Goal: Task Accomplishment & Management: Manage account settings

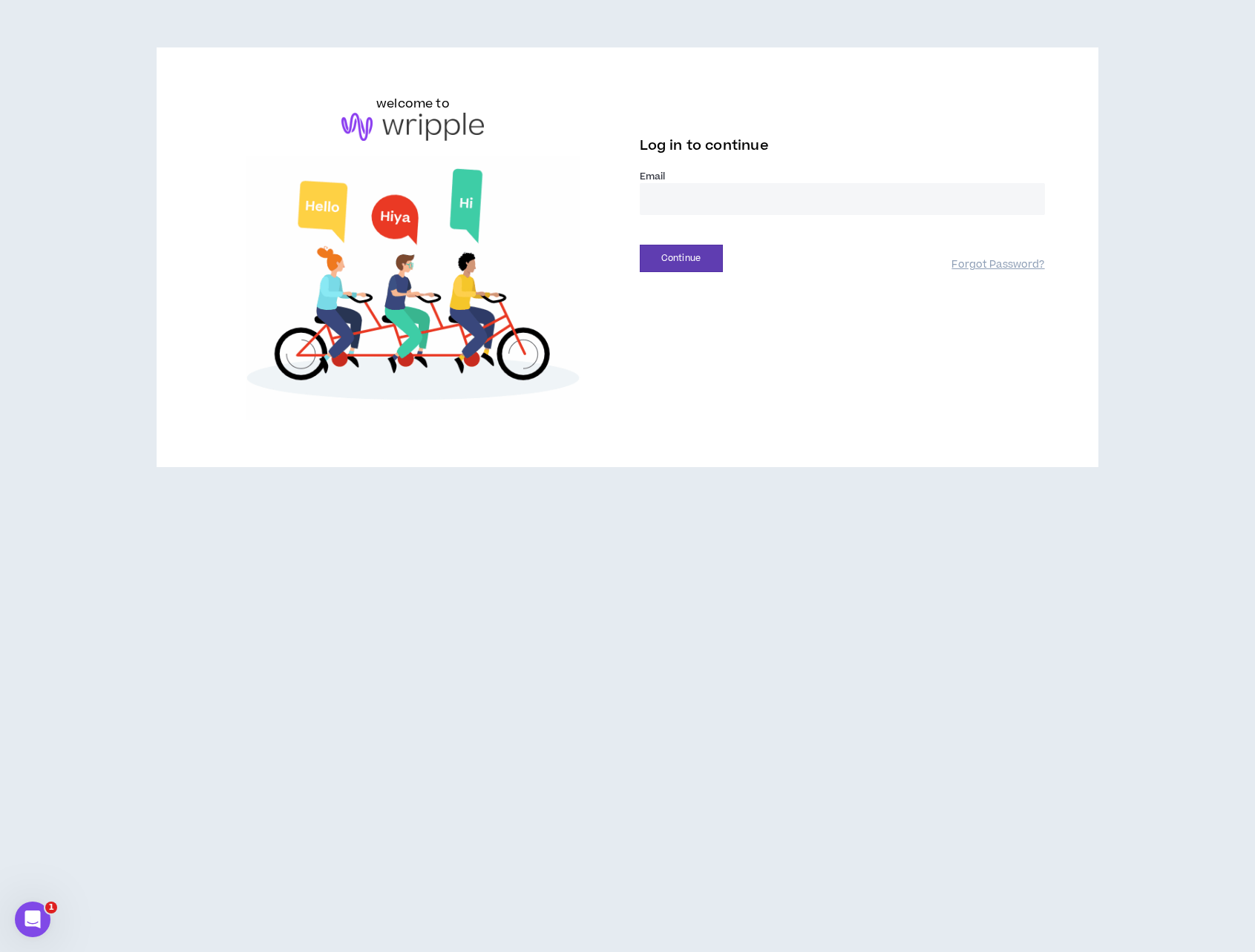
click at [725, 198] on input "email" at bounding box center [842, 199] width 405 height 32
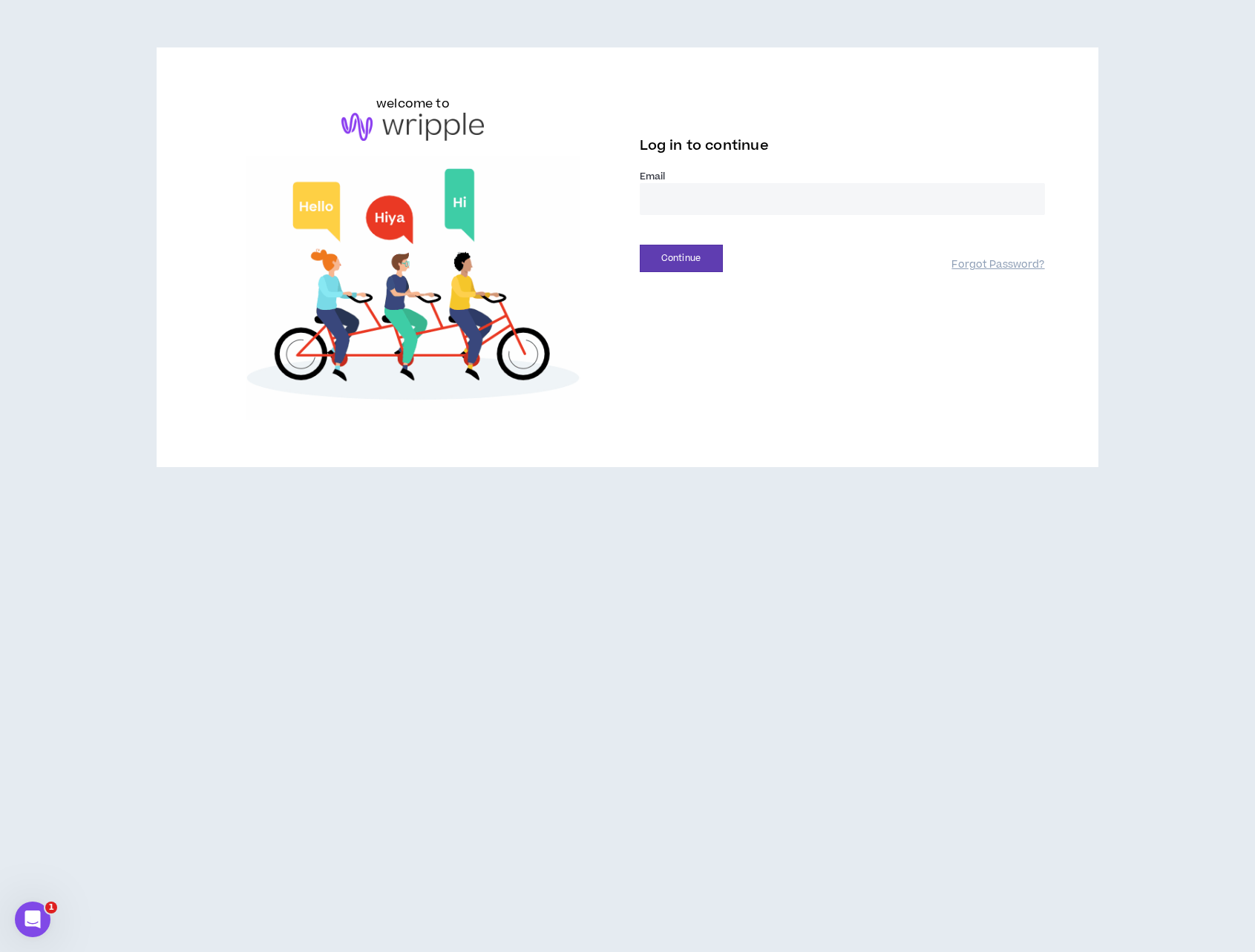
type input "**********"
click at [709, 258] on button "Continue" at bounding box center [681, 258] width 83 height 28
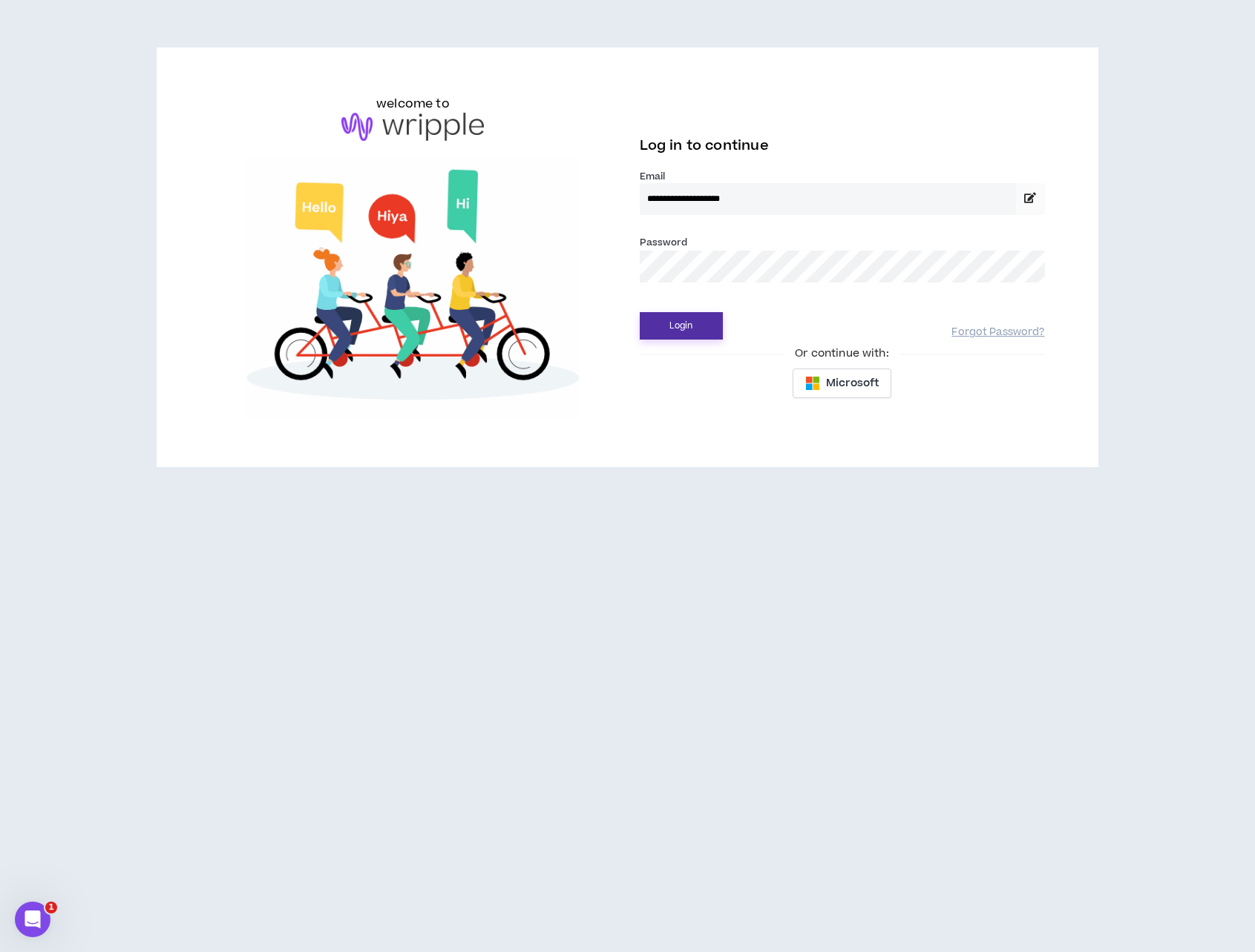
click at [718, 319] on button "Login" at bounding box center [681, 326] width 83 height 28
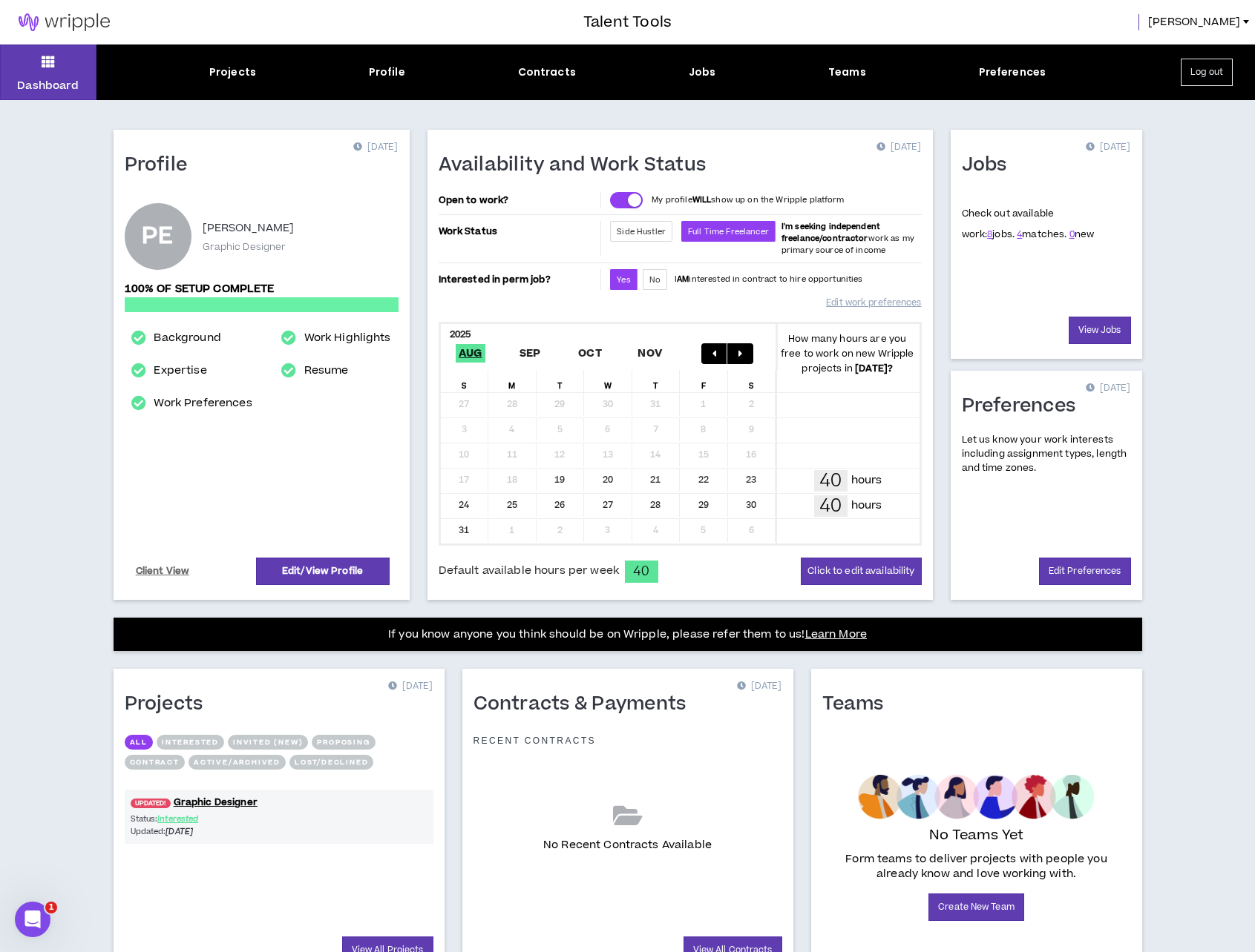
scroll to position [74, 0]
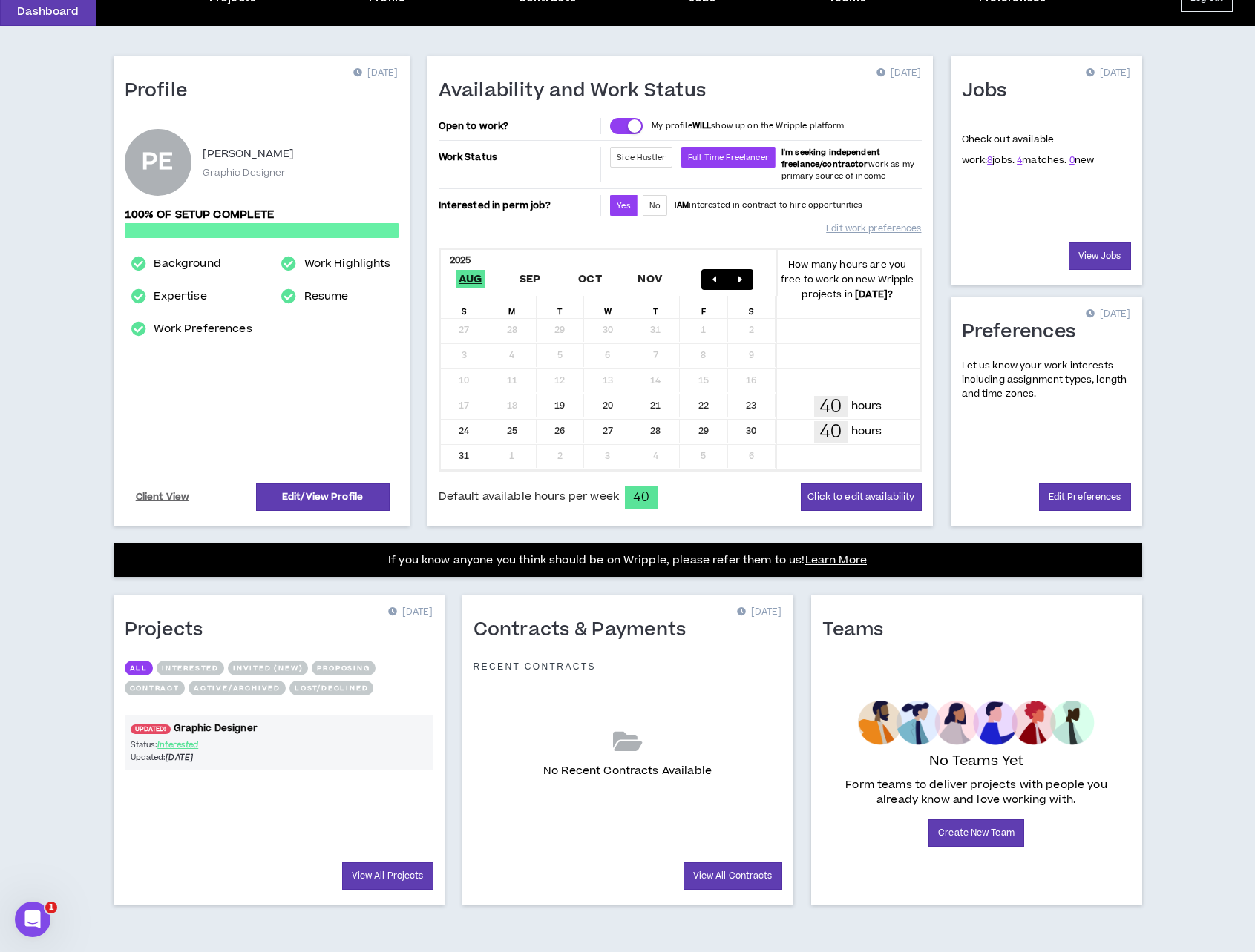
click at [233, 732] on link "UPDATED! Graphic Designer" at bounding box center [279, 729] width 309 height 14
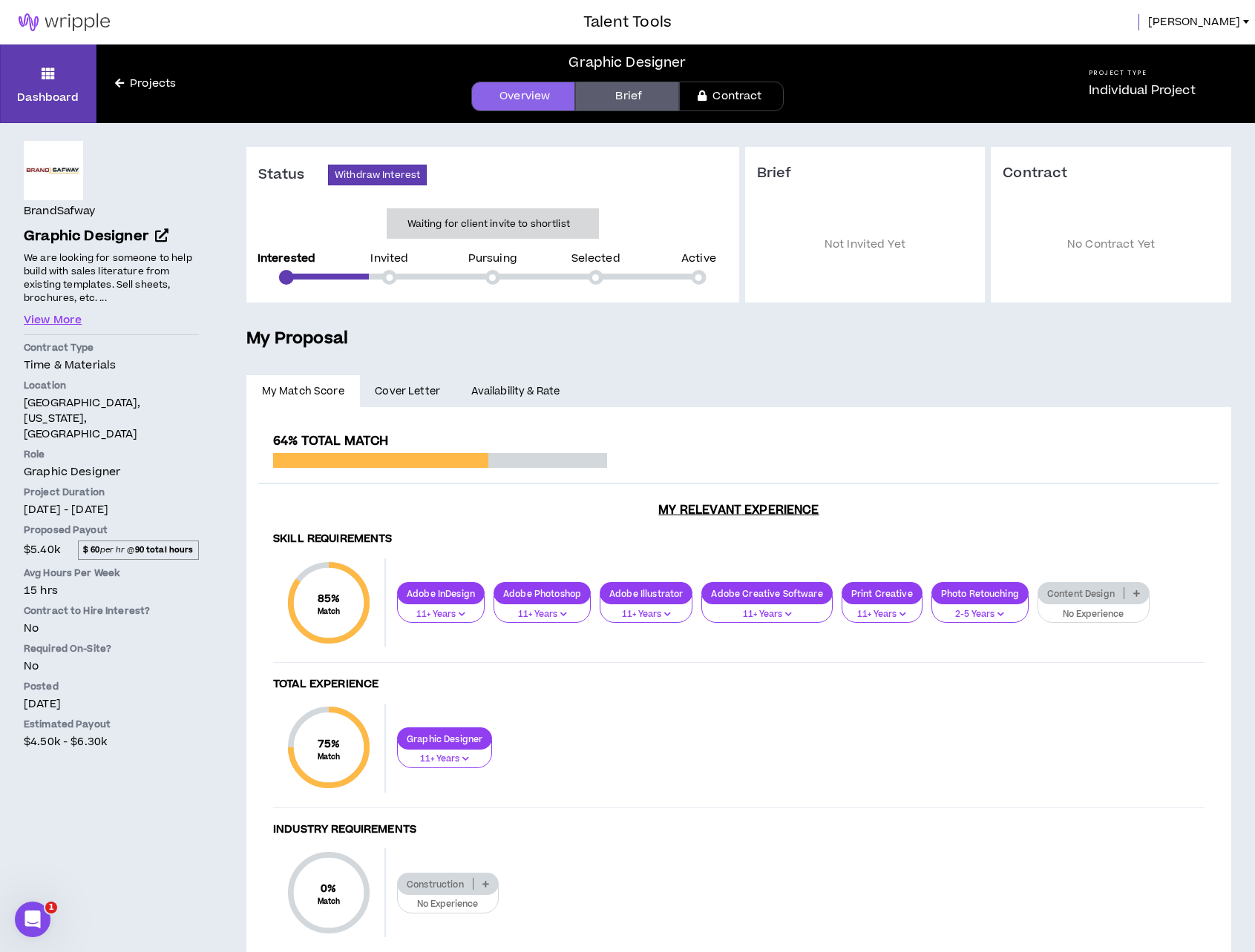
click at [145, 86] on link "Projects" at bounding box center [145, 83] width 98 height 16
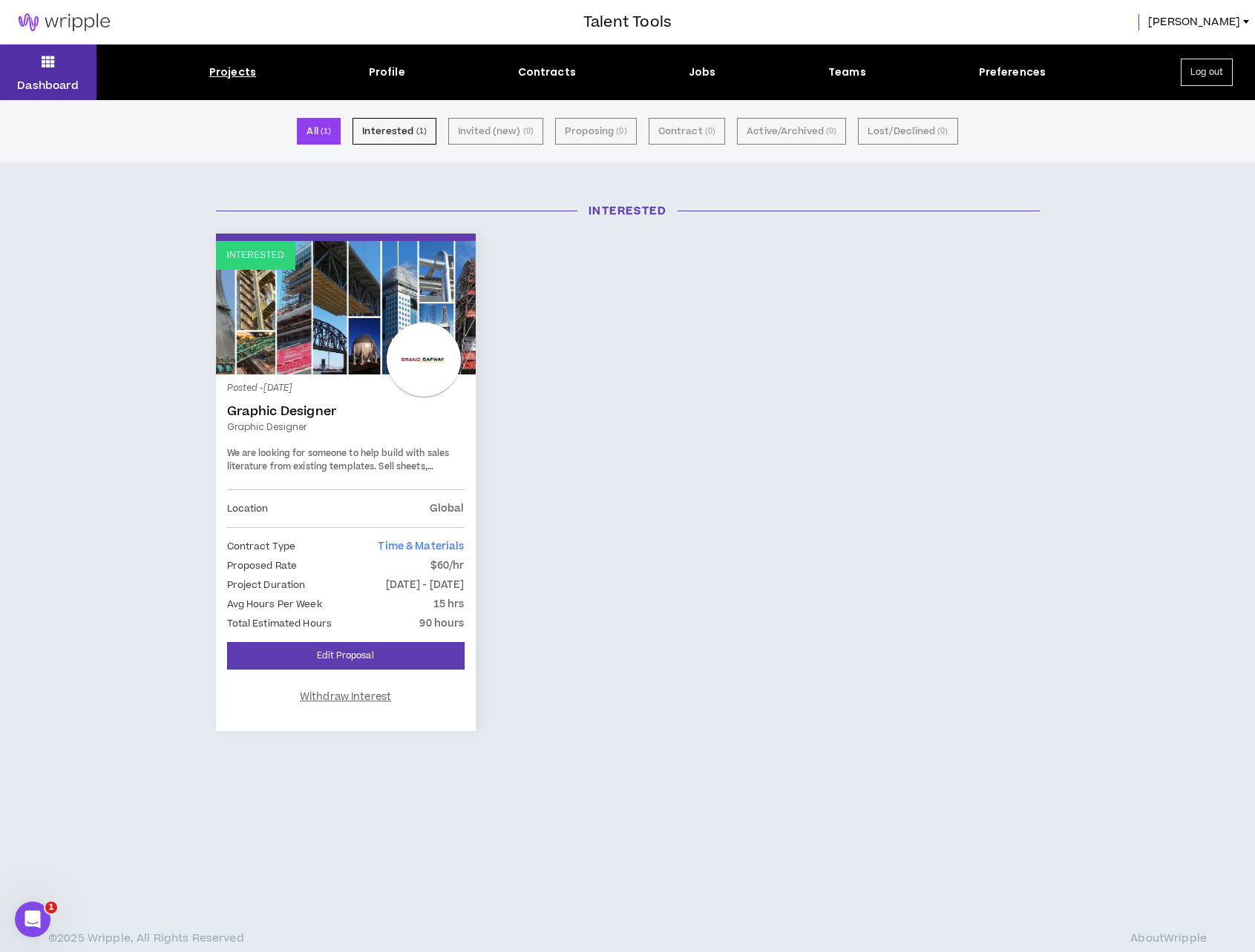
click at [43, 62] on icon at bounding box center [48, 61] width 13 height 21
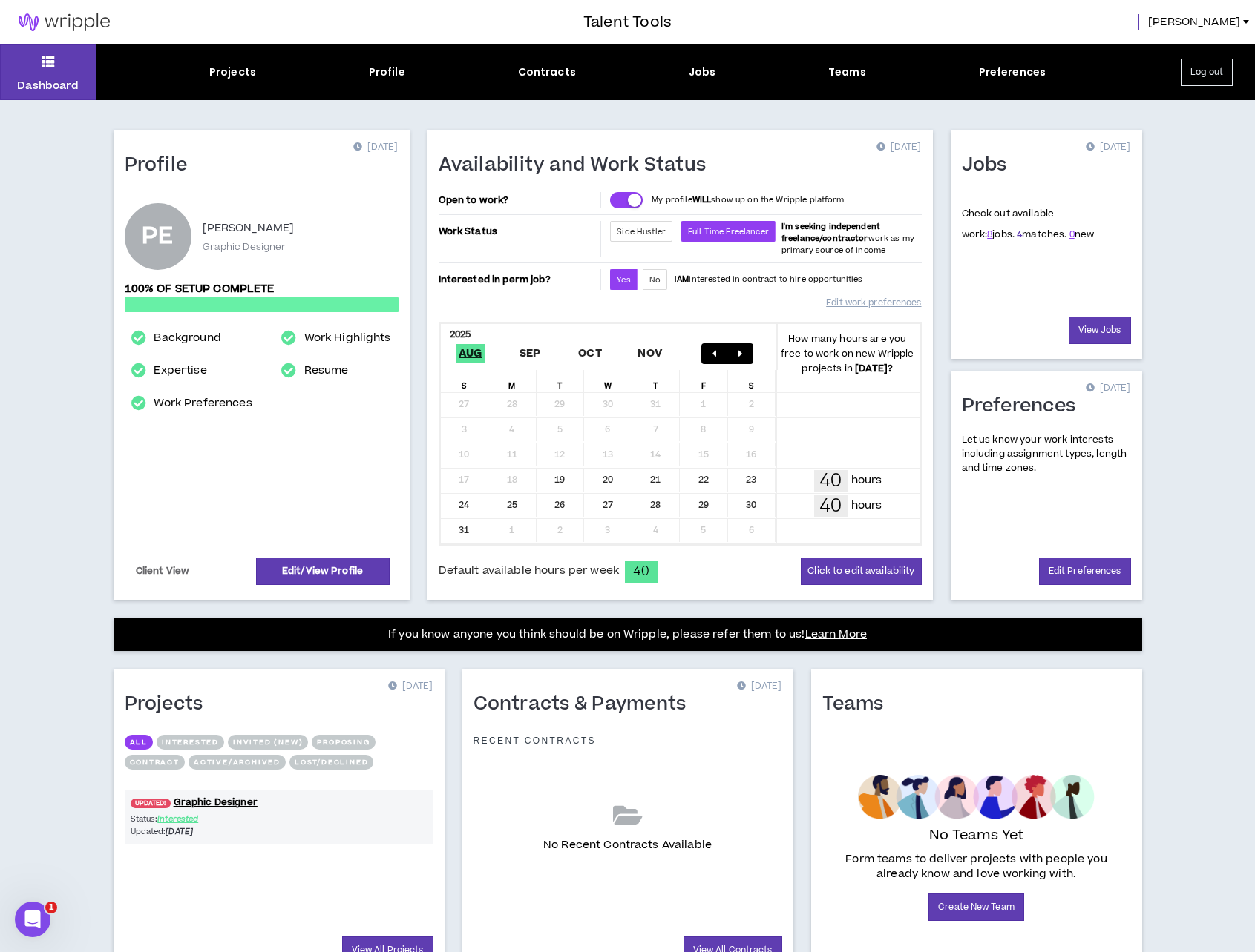
click at [1016, 233] on link "4" at bounding box center [1019, 234] width 5 height 13
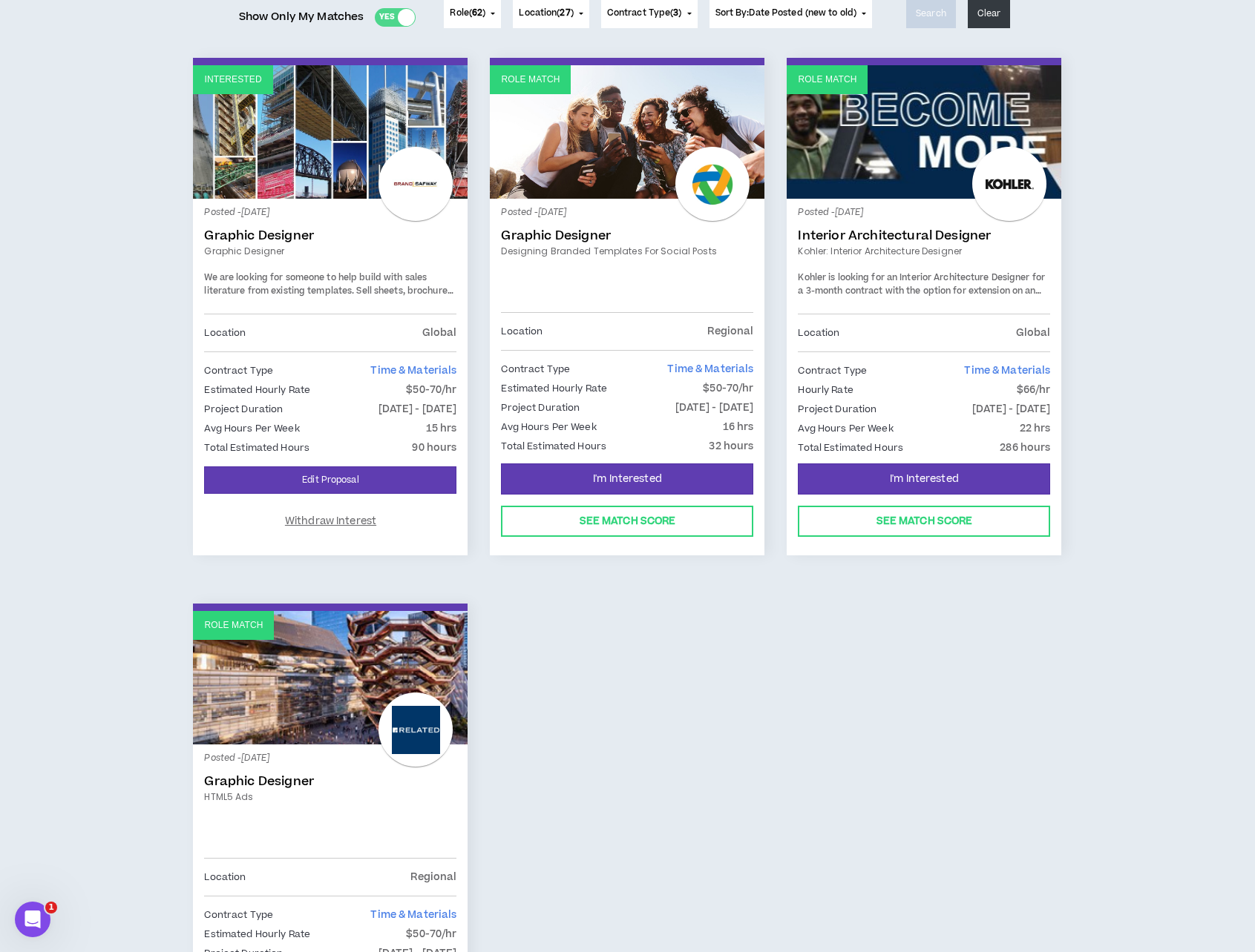
scroll to position [214, 0]
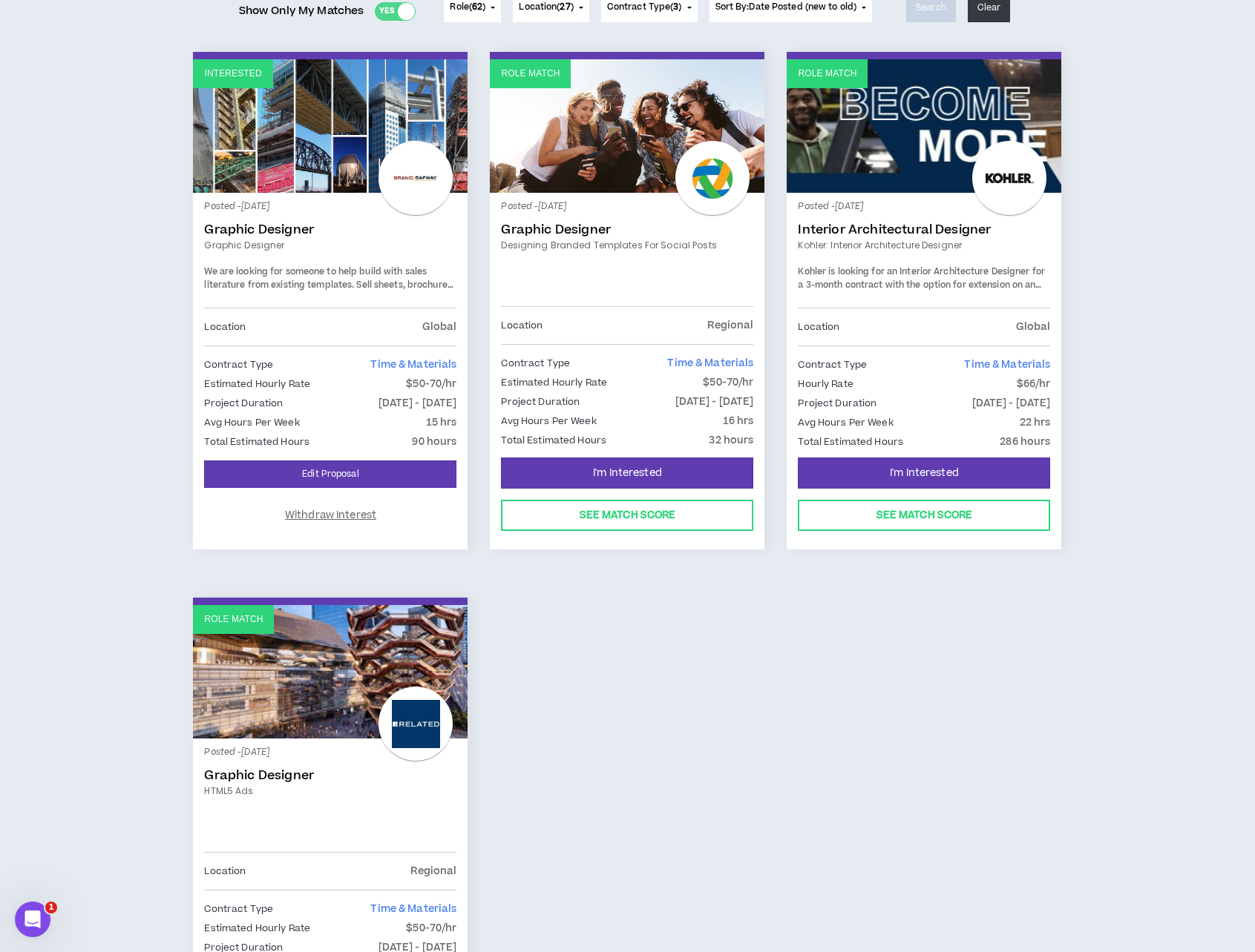
click at [357, 280] on span "We are looking for someone to help build with sales literature from existing te…" at bounding box center [329, 292] width 251 height 52
click at [412, 182] on div at bounding box center [416, 178] width 75 height 74
